Goal: Use online tool/utility: Utilize a website feature to perform a specific function

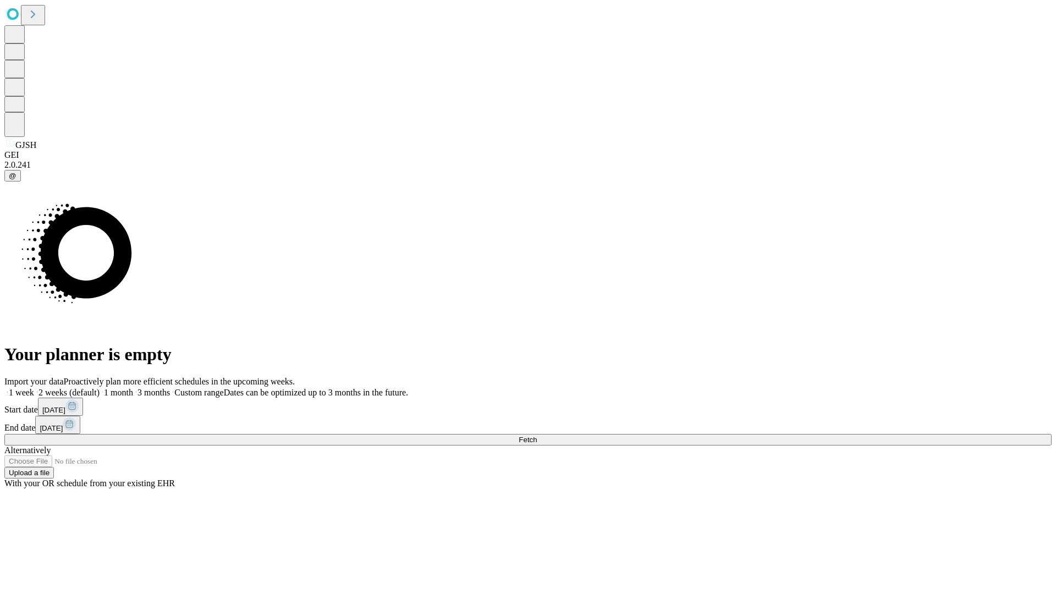
click at [537, 435] on span "Fetch" at bounding box center [527, 439] width 18 height 8
